Goal: Contribute content

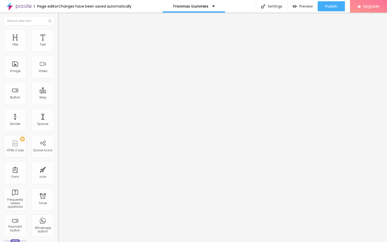
click at [58, 47] on input "entre em contato" at bounding box center [88, 44] width 60 height 5
paste input "👇❗❗𝐒𝐡𝐨𝐩𝐍𝐨𝐰❗❗👇"
type input "👇❗❗𝐒𝐡𝐨𝐩𝐍𝐨𝐰❗❗👇"
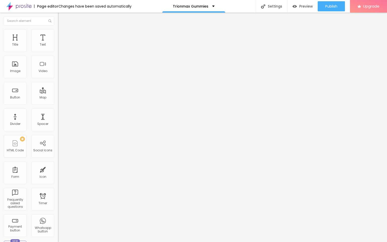
click at [58, 104] on input "https://" at bounding box center [88, 101] width 60 height 5
paste input "[DOMAIN_NAME][URL][DEMOGRAPHIC_DATA][MEDICAL_DATA]"
type input "[URL][DOMAIN_NAME][DEMOGRAPHIC_DATA][MEDICAL_DATA]"
click at [58, 43] on span "Change image" at bounding box center [71, 41] width 27 height 4
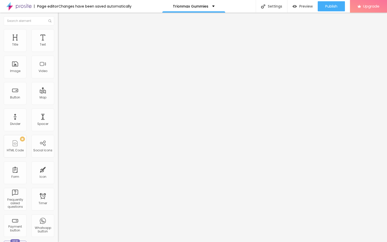
drag, startPoint x: 24, startPoint y: 132, endPoint x: 23, endPoint y: 137, distance: 5.6
click at [58, 108] on div "URL https://" at bounding box center [87, 101] width 58 height 12
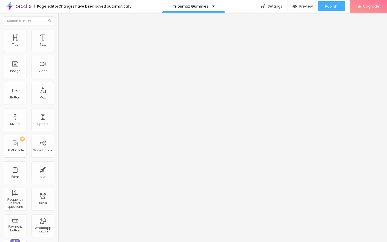
click at [58, 103] on input "https://" at bounding box center [88, 100] width 60 height 5
paste input "[DOMAIN_NAME][URL][DEMOGRAPHIC_DATA][MEDICAL_DATA]"
type input "[URL][DOMAIN_NAME][DEMOGRAPHIC_DATA][MEDICAL_DATA]"
click at [324, 5] on button "Publish" at bounding box center [331, 6] width 27 height 10
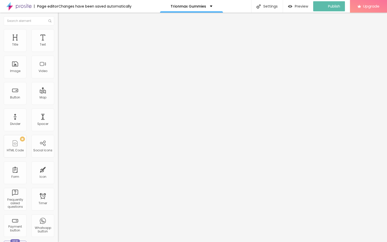
click at [25, 4] on img at bounding box center [18, 6] width 25 height 13
